Goal: Check status: Check status

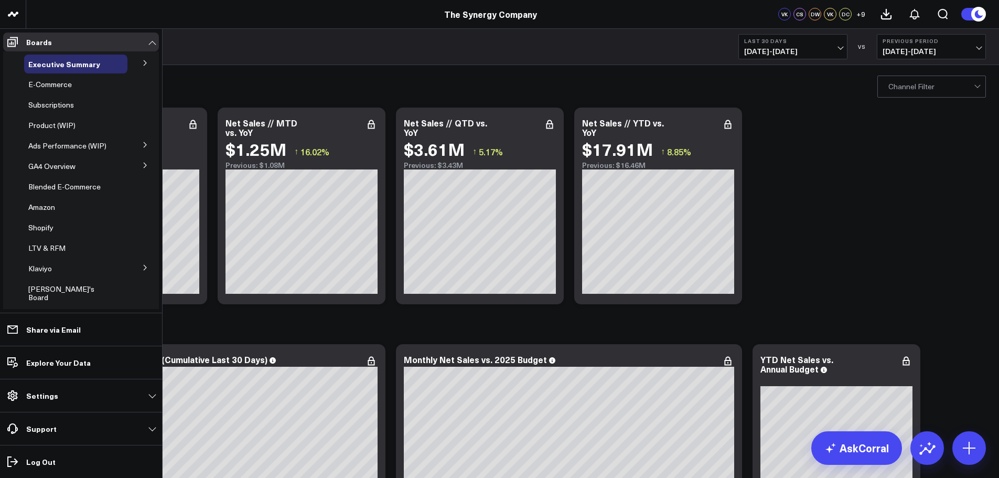
click at [142, 143] on icon at bounding box center [145, 145] width 6 height 6
click at [65, 144] on span "Ads Performance (WIP)" at bounding box center [67, 146] width 78 height 10
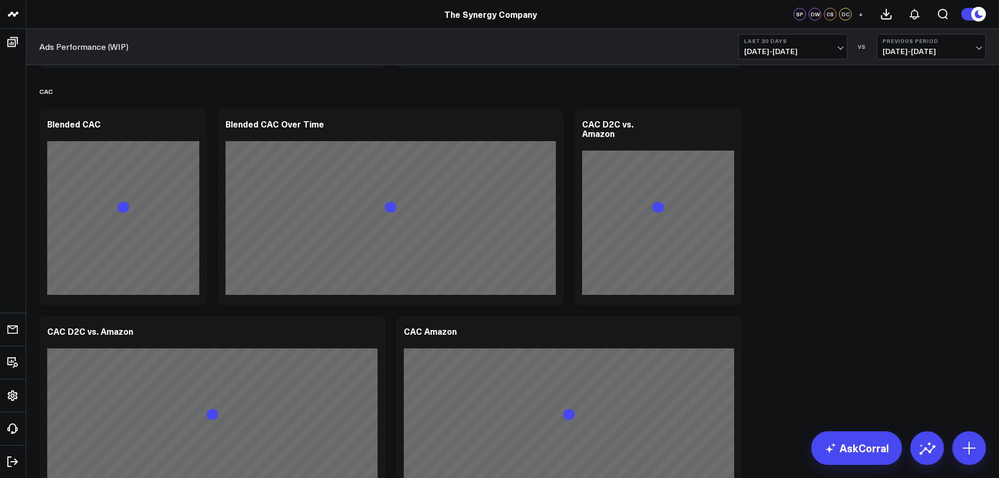
scroll to position [682, 0]
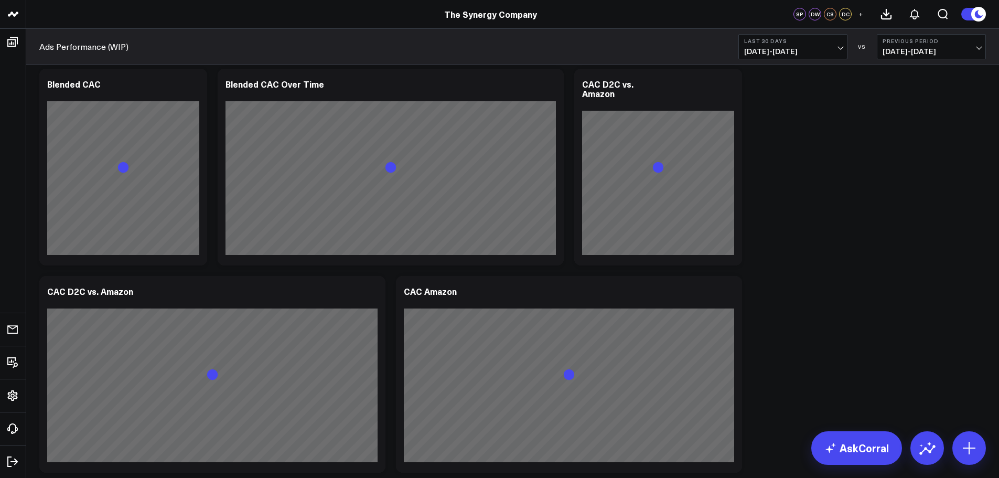
click at [837, 43] on b "Last 30 Days" at bounding box center [793, 41] width 98 height 6
click at [771, 168] on link "Last 365 Days" at bounding box center [793, 172] width 108 height 20
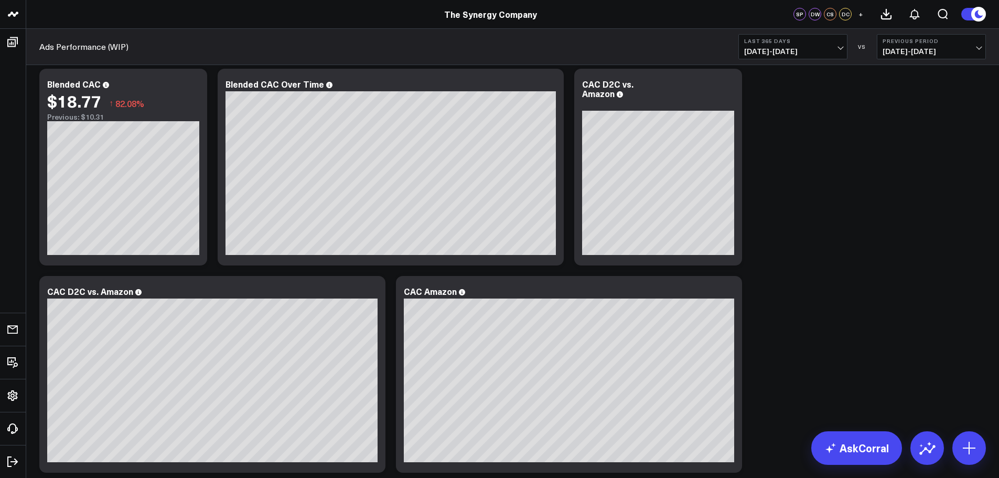
scroll to position [735, 0]
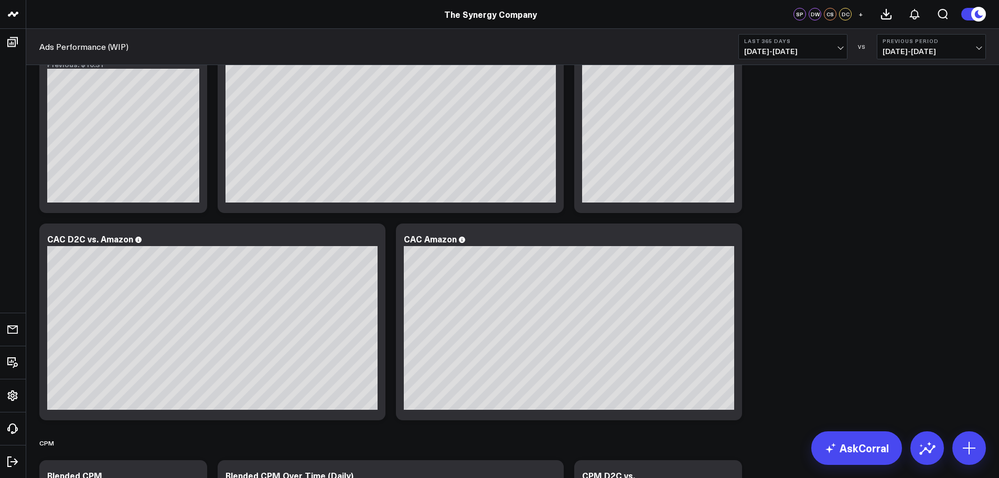
click at [967, 14] on button at bounding box center [973, 14] width 25 height 14
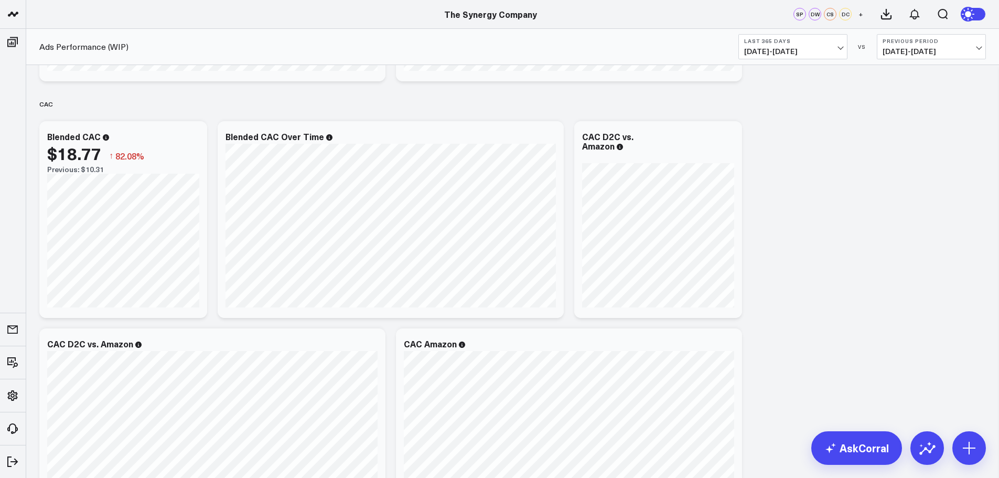
scroll to position [682, 0]
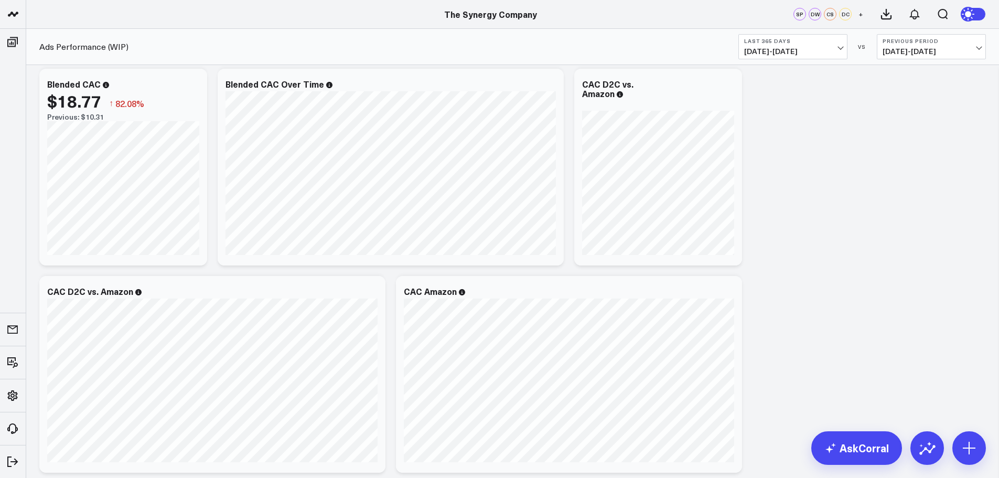
click at [842, 47] on span "[DATE] - [DATE]" at bounding box center [793, 51] width 98 height 8
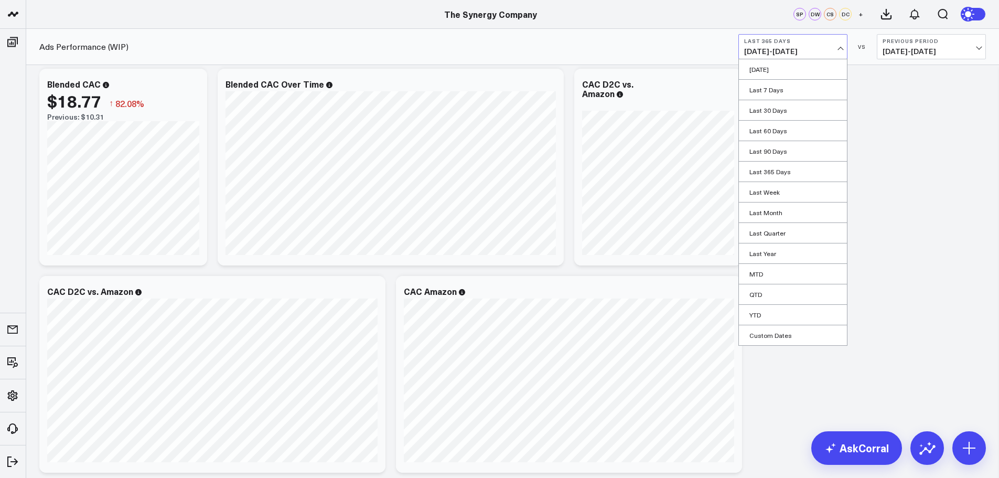
click at [773, 151] on link "Last 90 Days" at bounding box center [793, 151] width 108 height 20
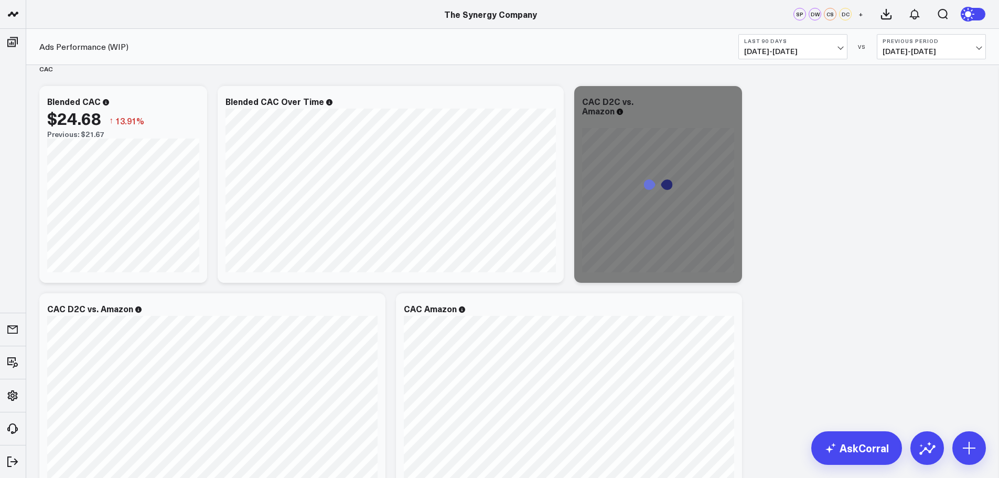
scroll to position [682, 0]
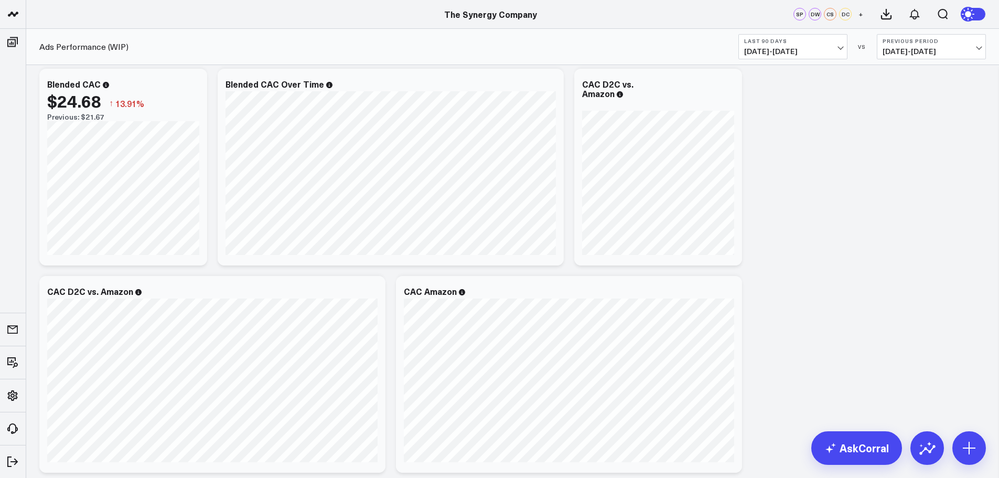
click at [827, 54] on span "[DATE] - [DATE]" at bounding box center [793, 51] width 98 height 8
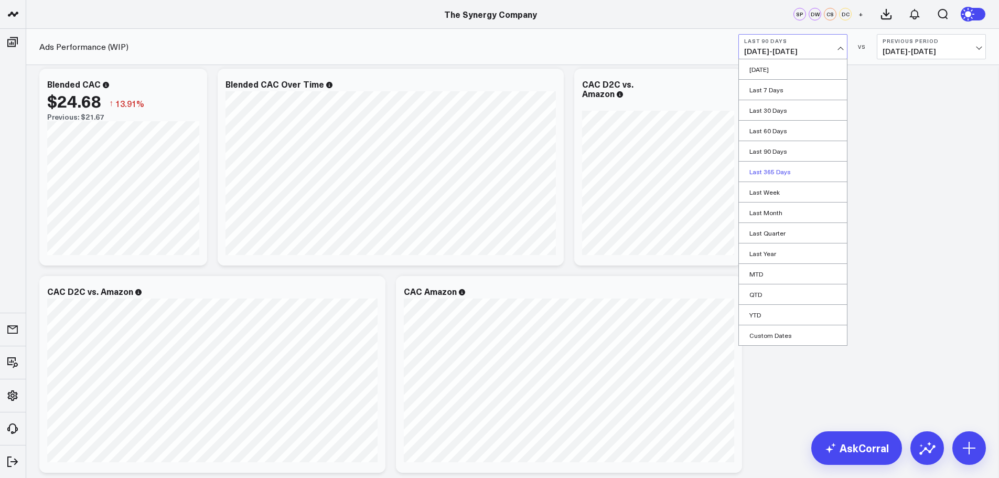
click at [780, 170] on link "Last 365 Days" at bounding box center [793, 172] width 108 height 20
